Goal: Task Accomplishment & Management: Manage account settings

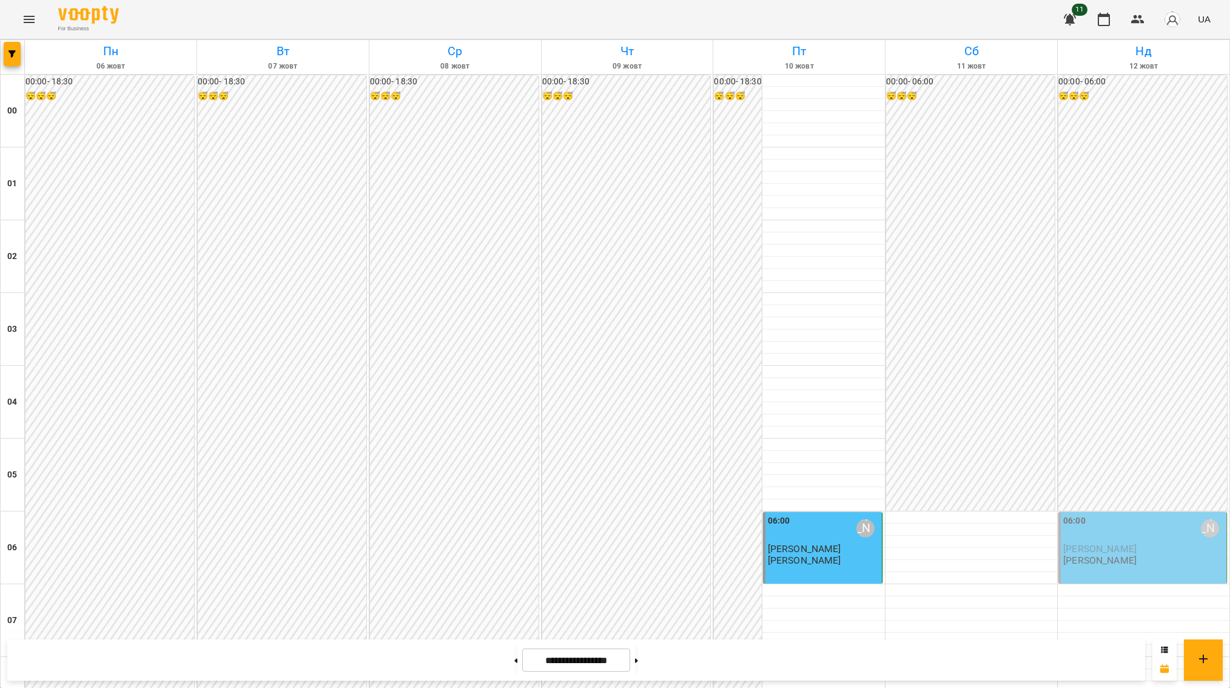
click at [1098, 535] on div "06:00 [PERSON_NAME]" at bounding box center [1143, 528] width 161 height 28
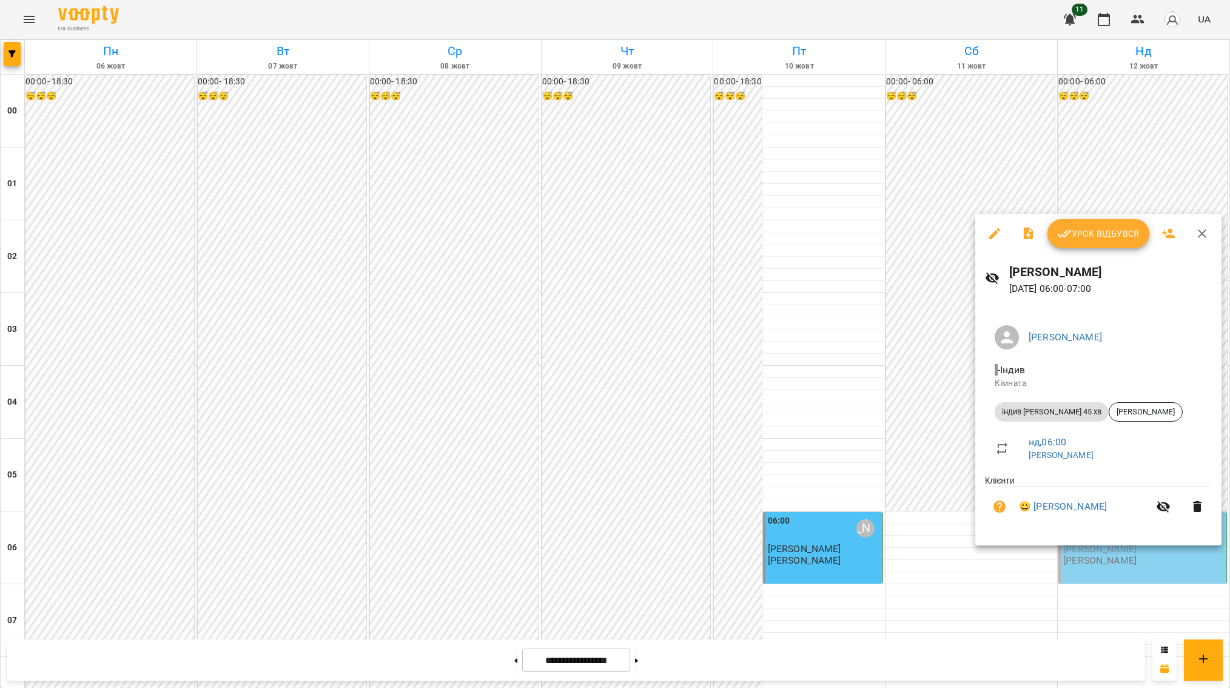
click at [1092, 249] on div "Урок відбувся" at bounding box center [1098, 233] width 246 height 39
click at [1081, 236] on span "Урок відбувся" at bounding box center [1098, 233] width 82 height 15
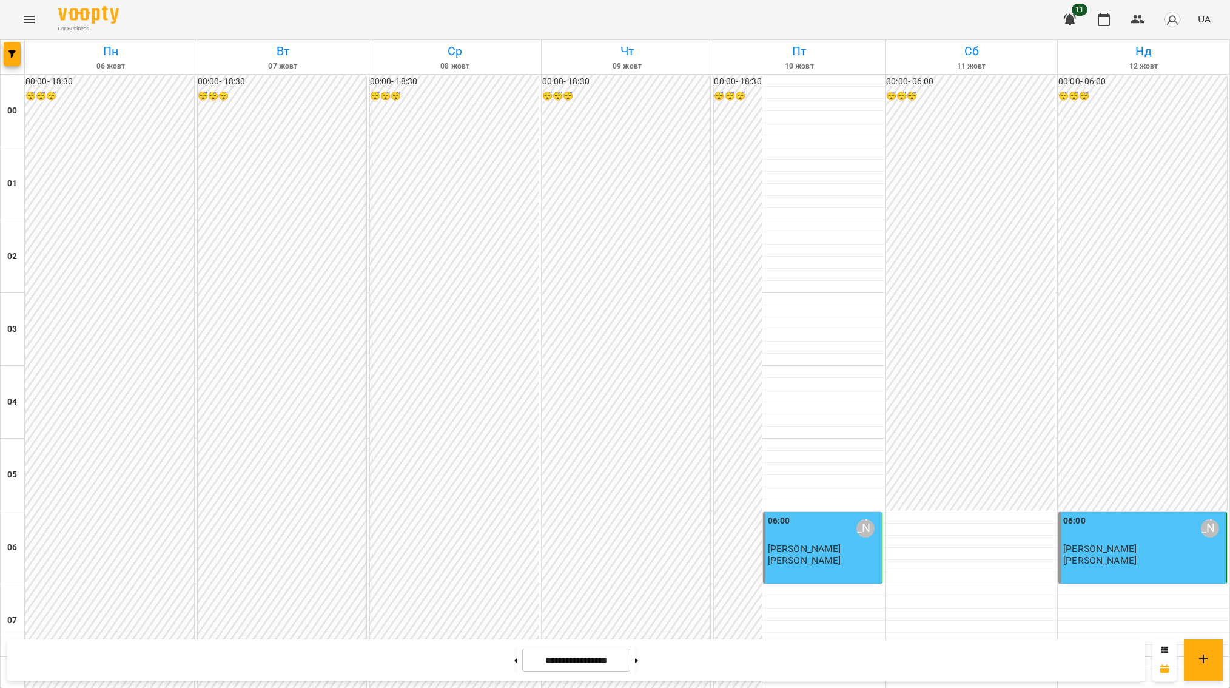
click at [1101, 531] on div "06:00 [PERSON_NAME]" at bounding box center [1143, 528] width 161 height 28
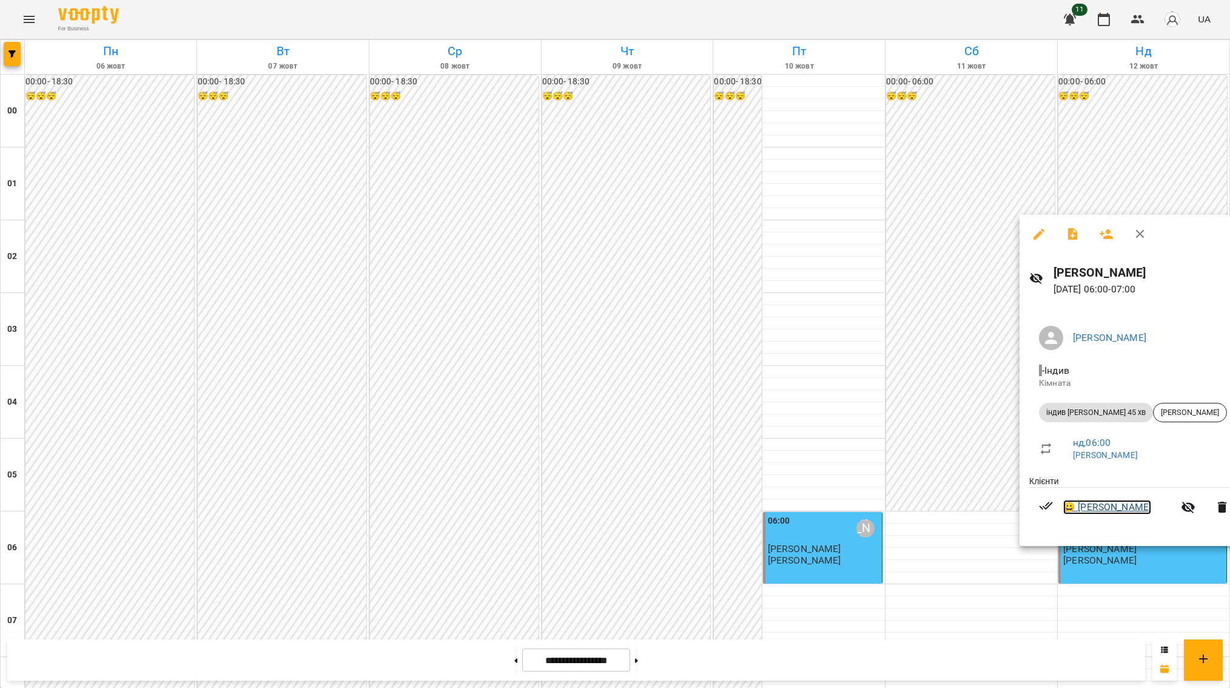
click at [1105, 504] on link "😀 [PERSON_NAME]" at bounding box center [1107, 507] width 88 height 15
